Goal: Task Accomplishment & Management: Use online tool/utility

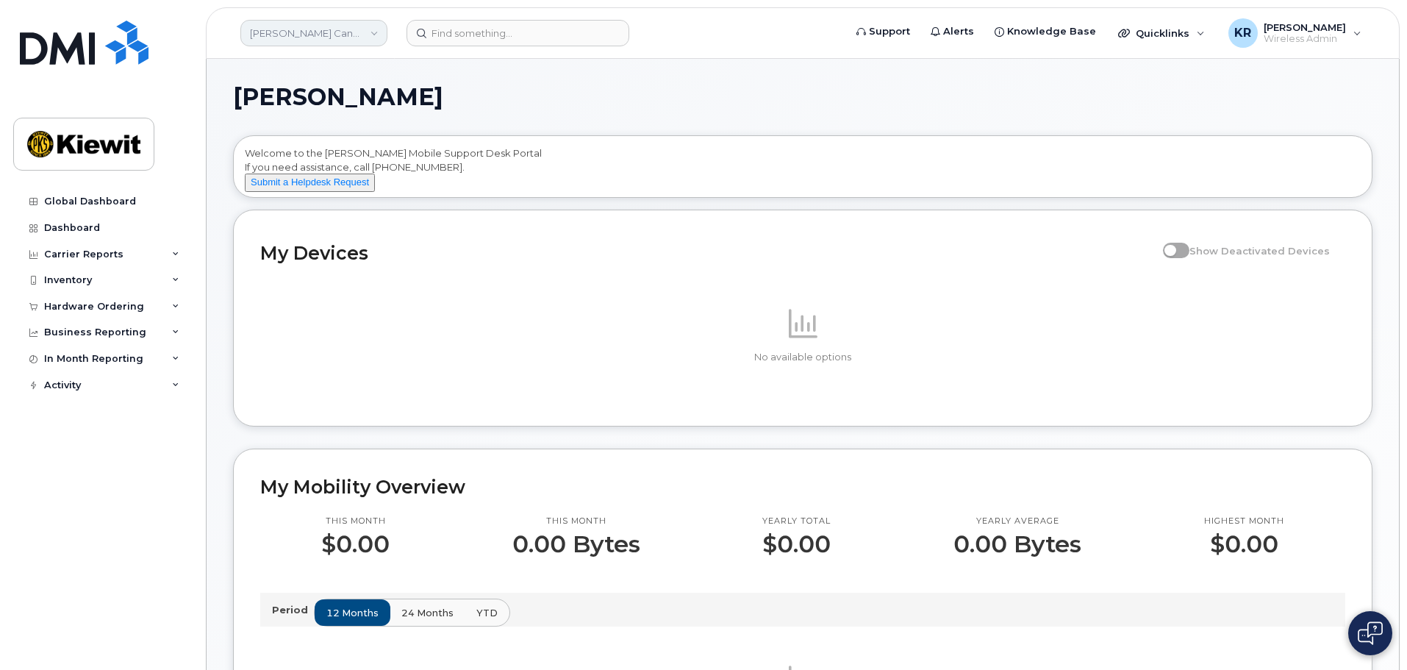
click at [333, 36] on link "Kiewit Canada Inc" at bounding box center [313, 33] width 147 height 26
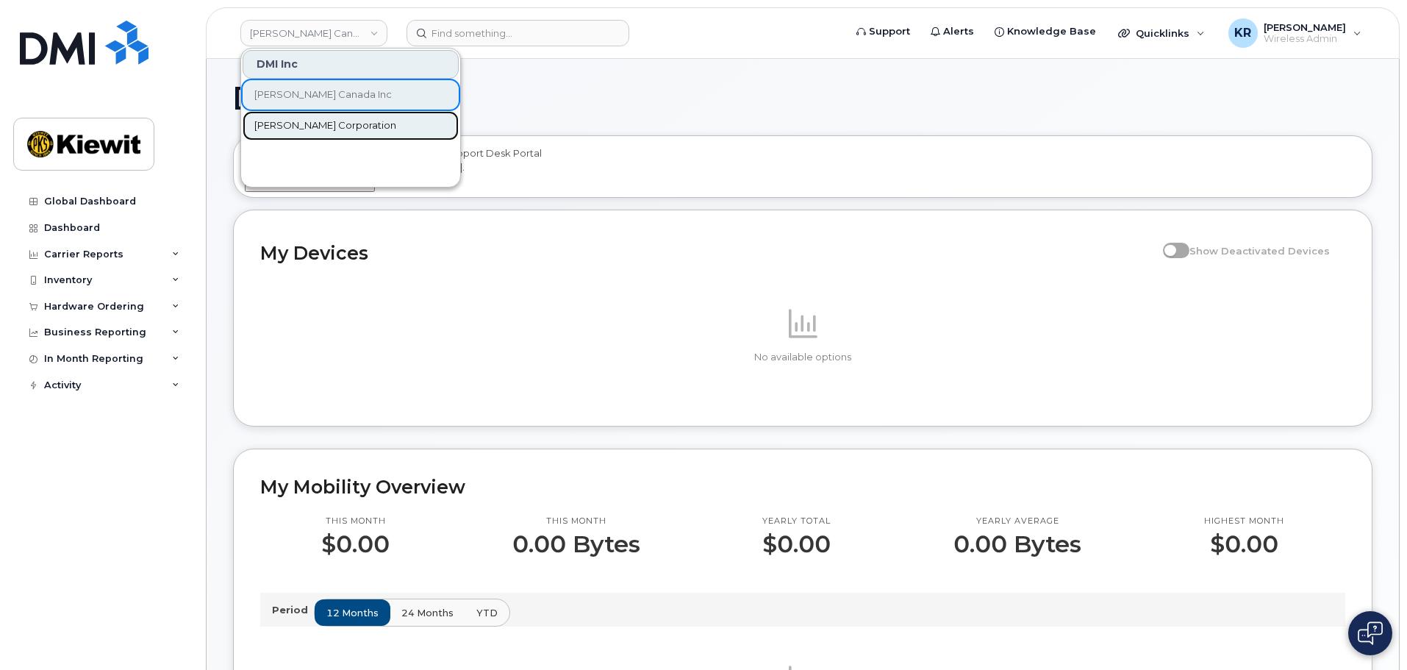
click at [298, 126] on span "[PERSON_NAME] Corporation" at bounding box center [325, 125] width 142 height 15
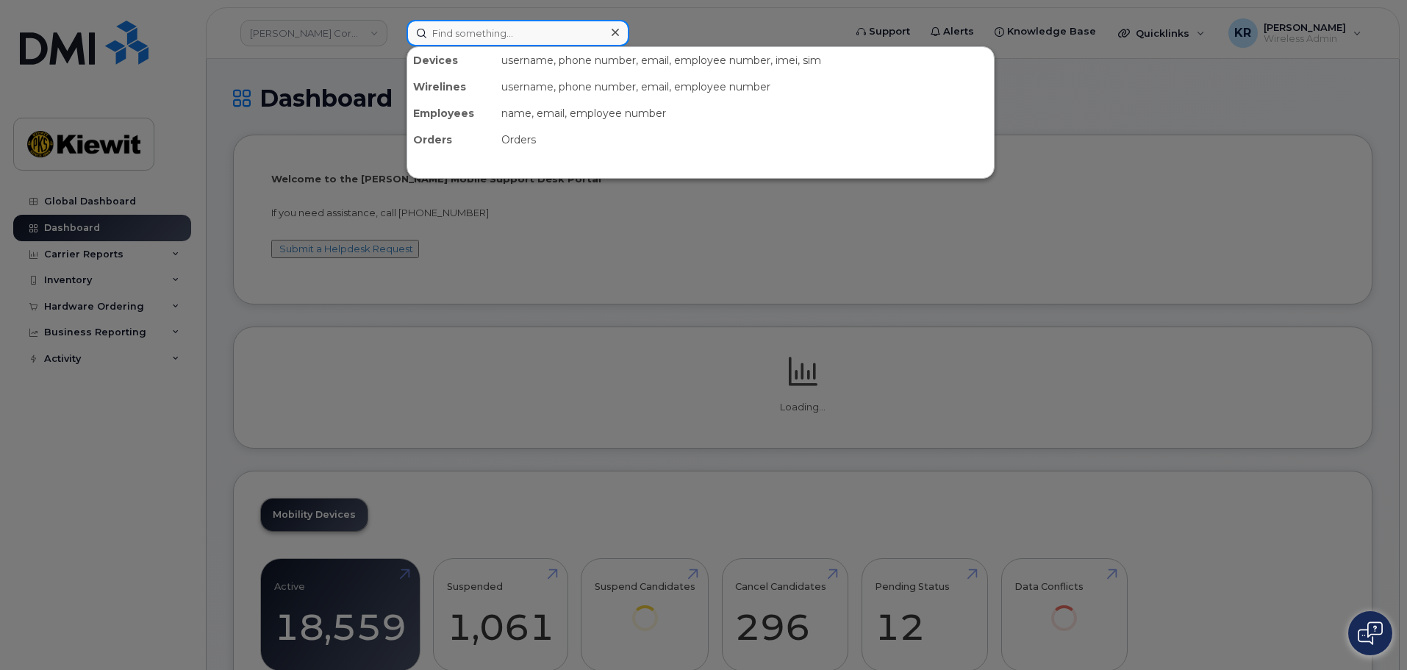
click at [462, 30] on input at bounding box center [517, 33] width 223 height 26
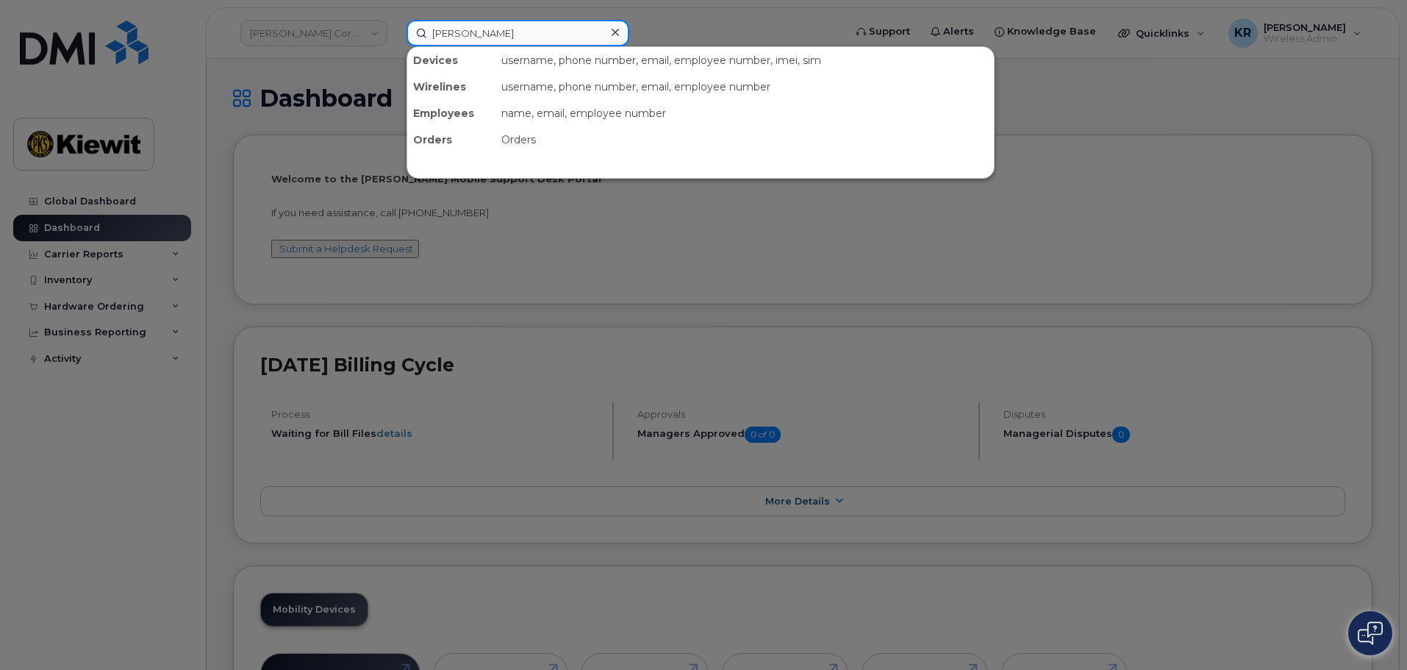
type input "[PERSON_NAME]"
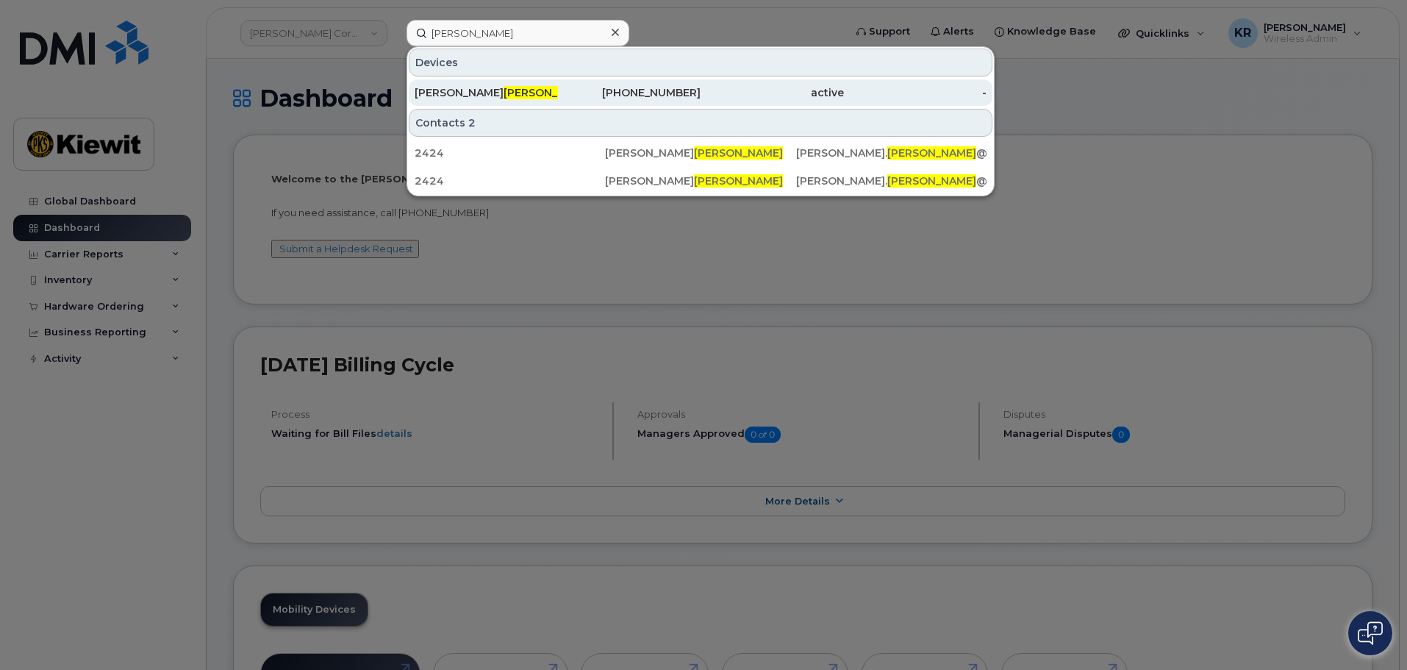
click at [501, 91] on div "JOE LEMPKA" at bounding box center [486, 92] width 143 height 15
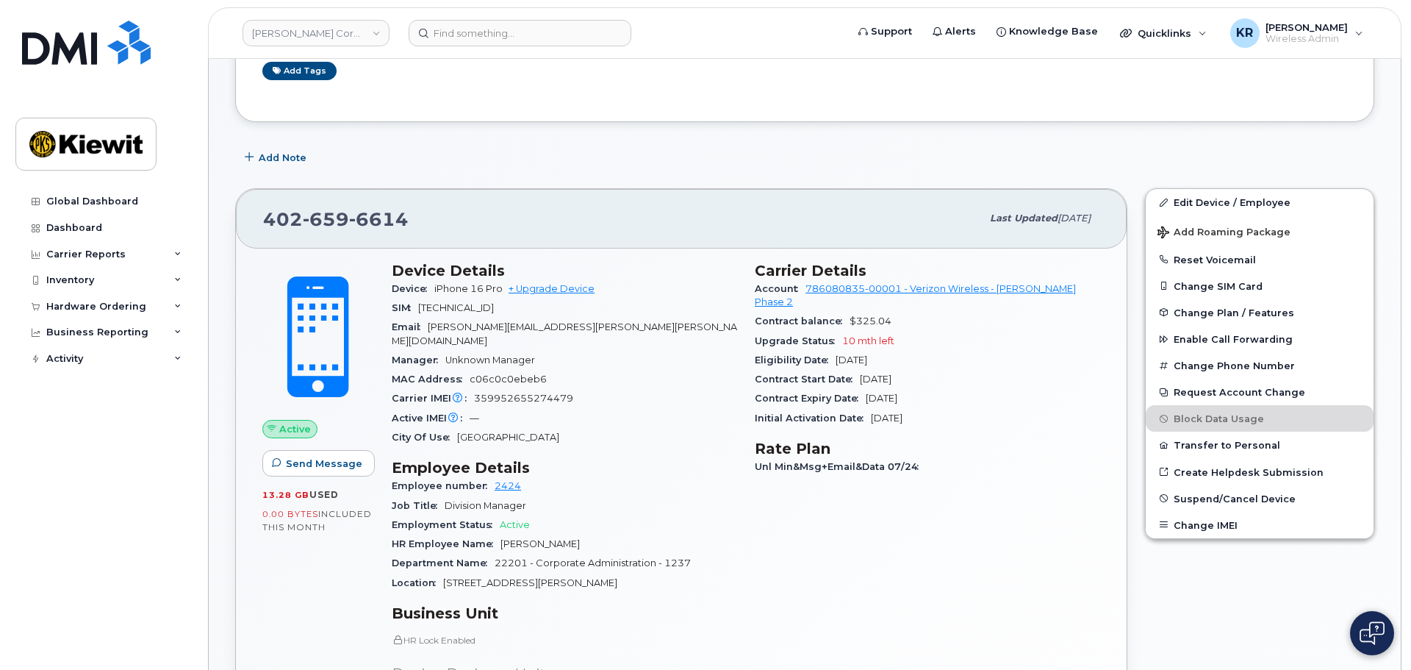
scroll to position [147, 0]
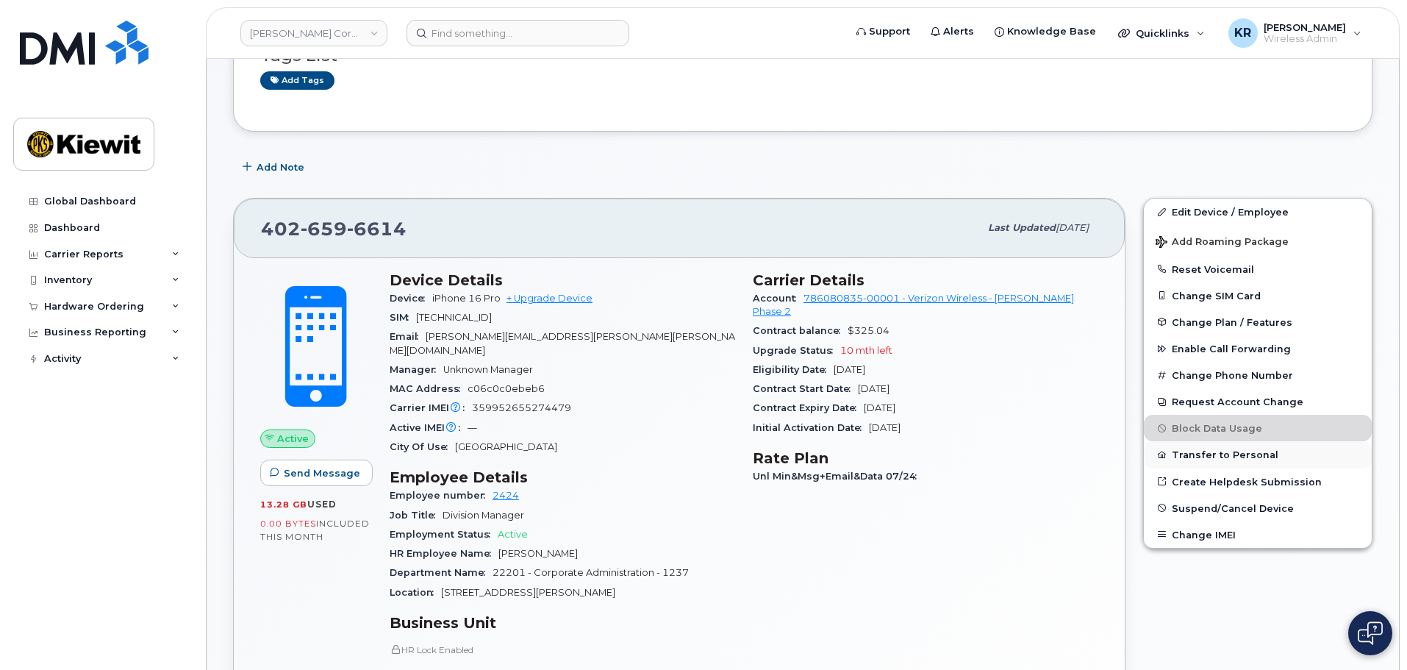
click at [1205, 456] on button "Transfer to Personal" at bounding box center [1258, 454] width 228 height 26
